Goal: Task Accomplishment & Management: Manage account settings

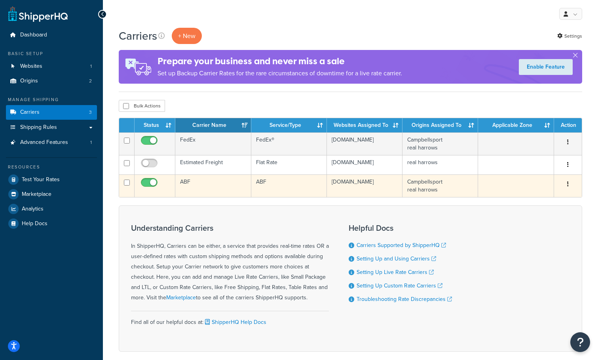
click at [567, 184] on icon "button" at bounding box center [568, 184] width 2 height 6
click at [539, 199] on link "Edit" at bounding box center [536, 200] width 63 height 16
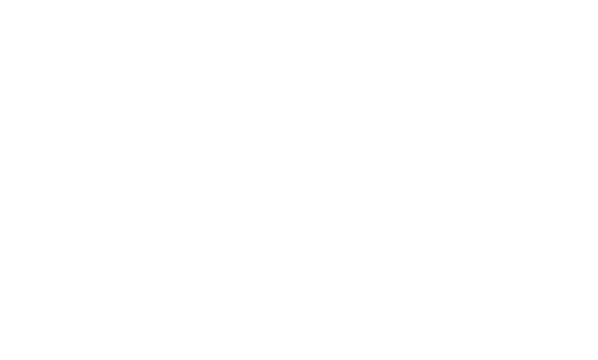
select select "abfFreight"
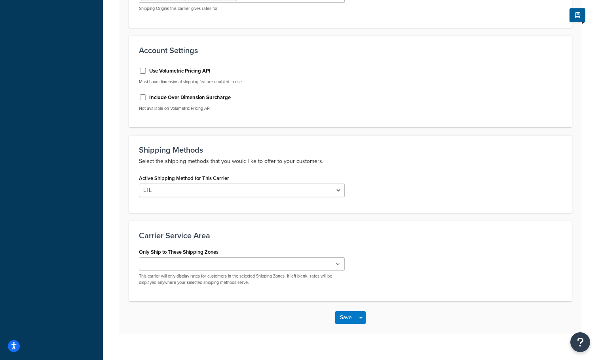
scroll to position [269, 0]
click at [338, 263] on icon at bounding box center [338, 263] width 4 height 5
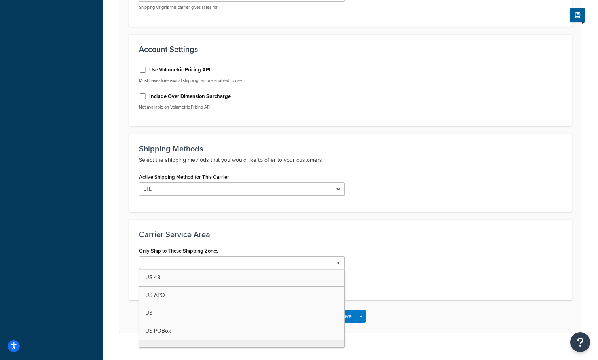
click at [395, 213] on form "ABF account 4J13MGG6 is successfully validated. Update Credentials Carrier Over…" at bounding box center [350, 82] width 463 height 500
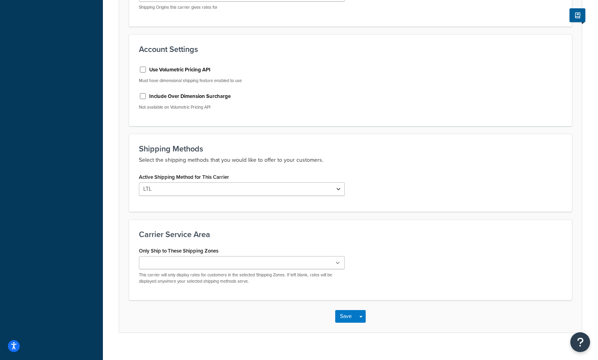
click at [331, 263] on ul at bounding box center [242, 262] width 206 height 13
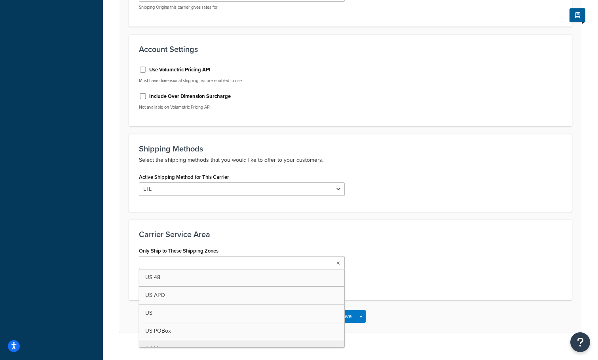
click at [331, 263] on ul at bounding box center [242, 262] width 206 height 13
